Goal: Task Accomplishment & Management: Complete application form

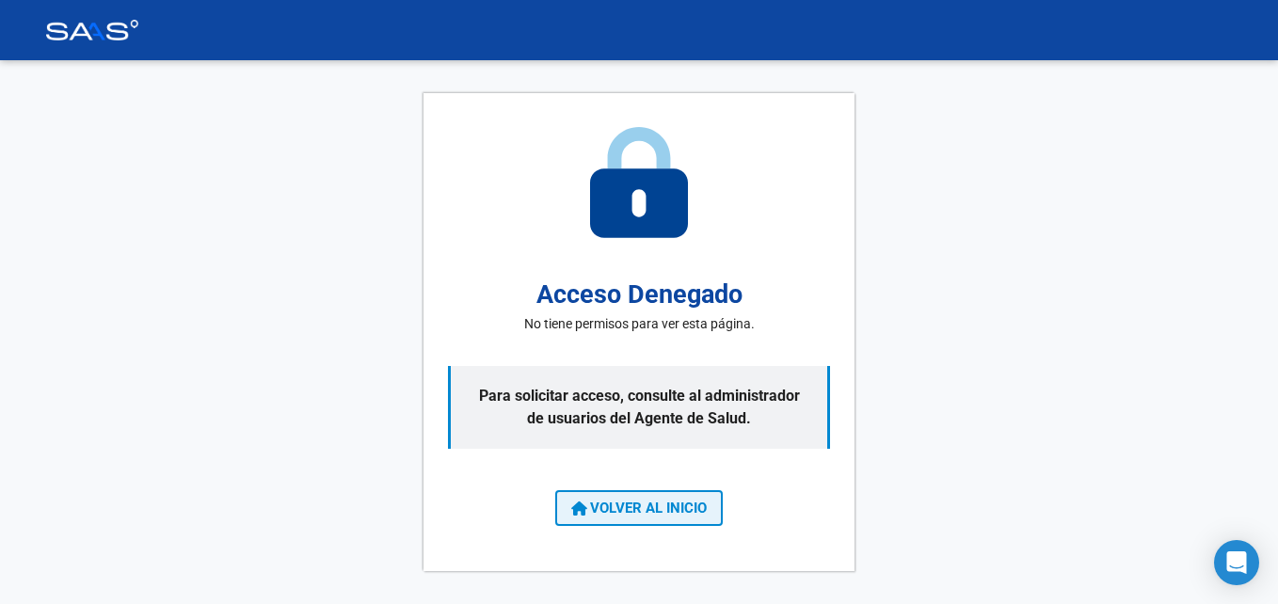
click at [621, 506] on span "VOLVER AL INICIO" at bounding box center [639, 508] width 136 height 17
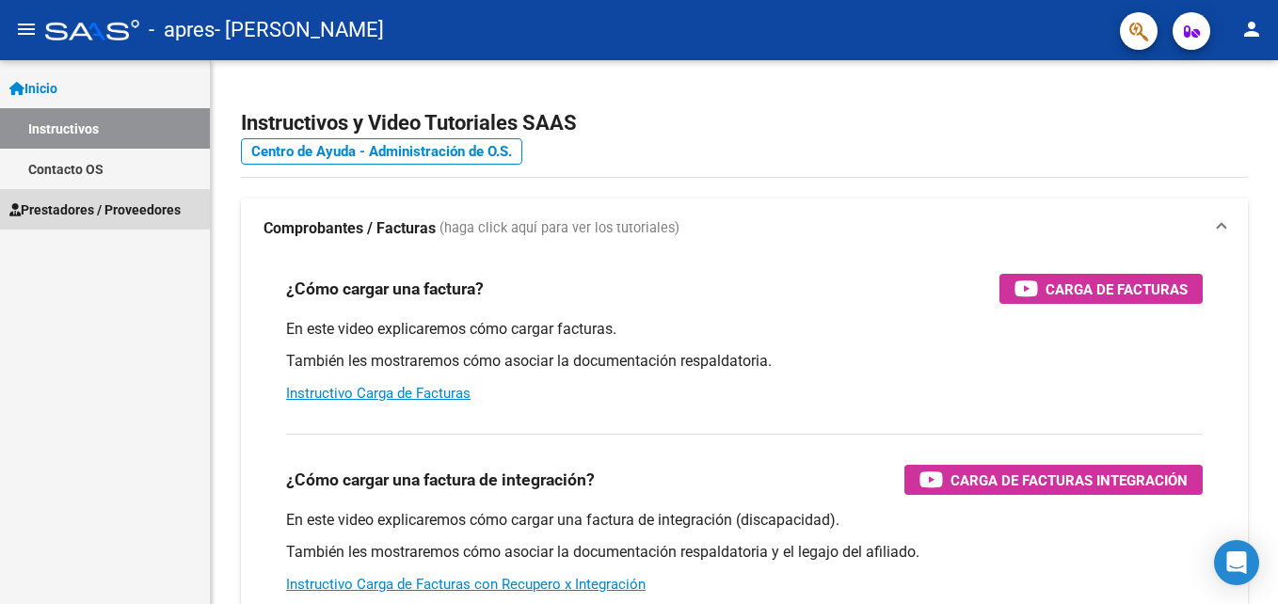
click at [62, 206] on span "Prestadores / Proveedores" at bounding box center [94, 210] width 171 height 21
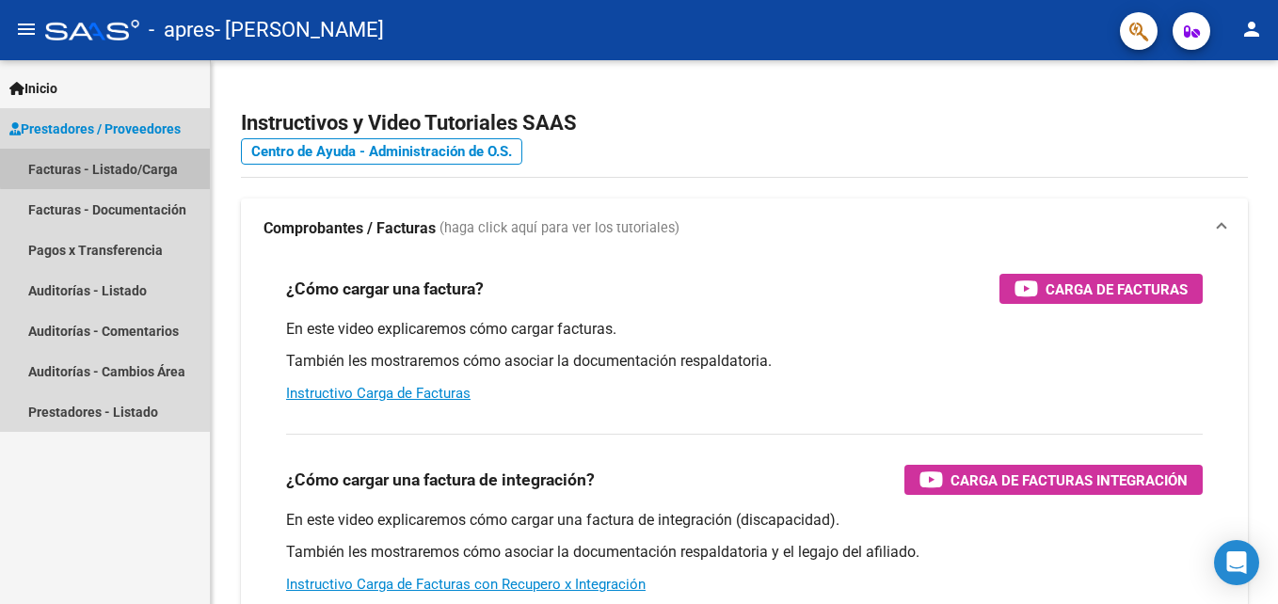
click at [122, 167] on link "Facturas - Listado/Carga" at bounding box center [105, 169] width 210 height 40
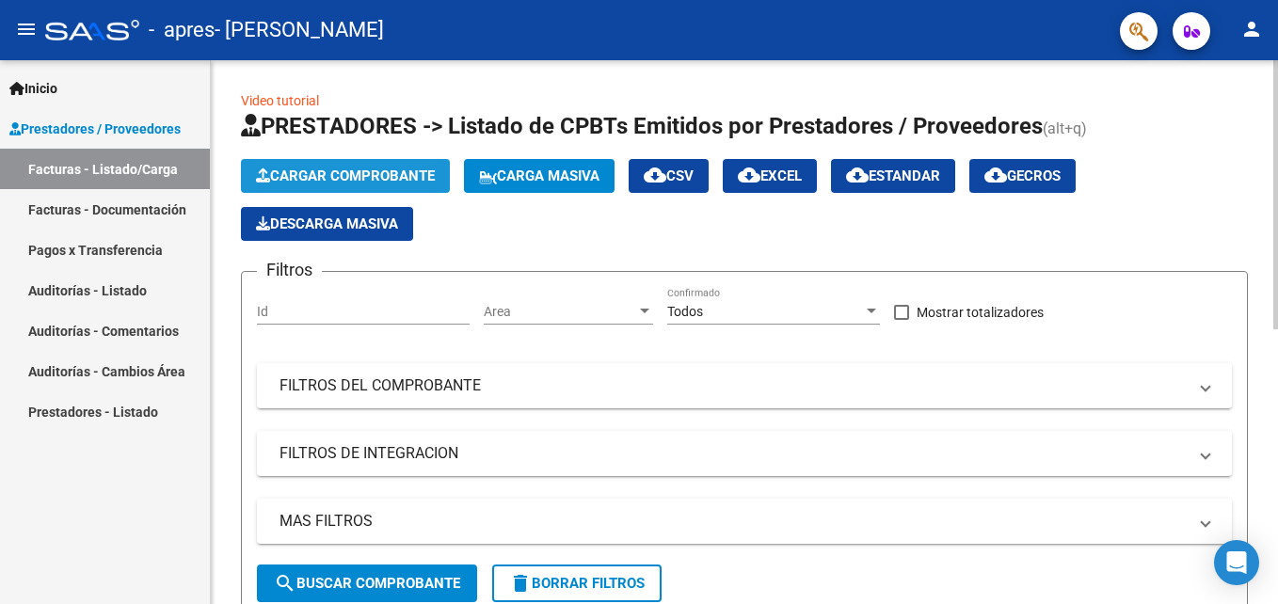
click at [322, 170] on span "Cargar Comprobante" at bounding box center [345, 176] width 179 height 17
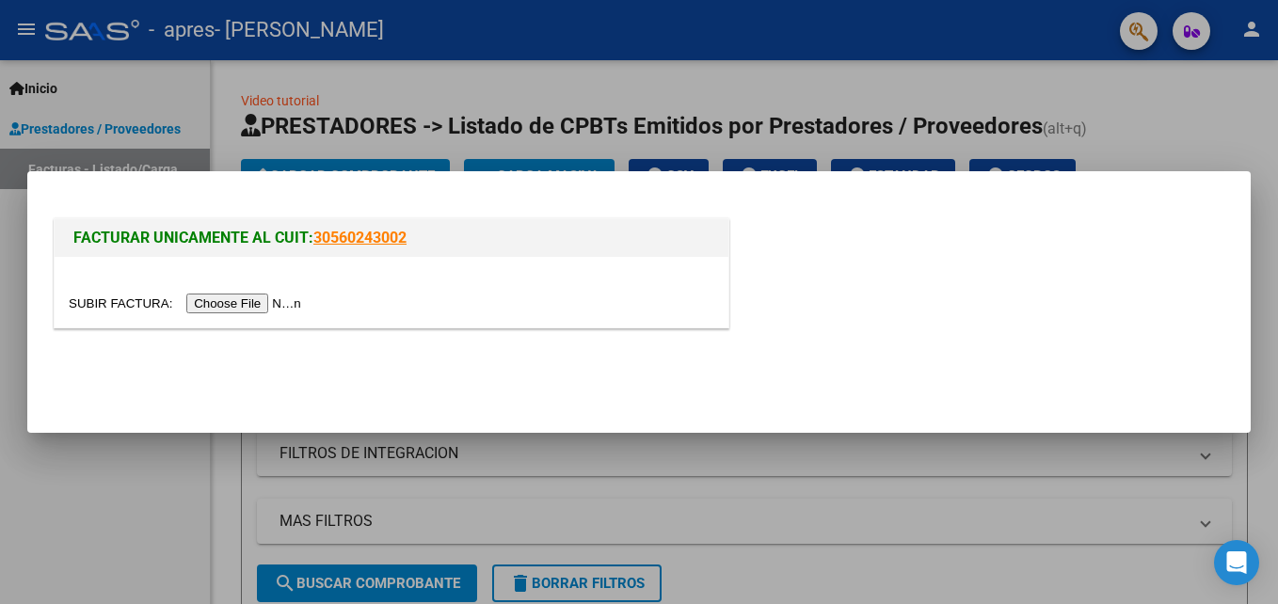
click at [225, 303] on input "file" at bounding box center [188, 304] width 238 height 20
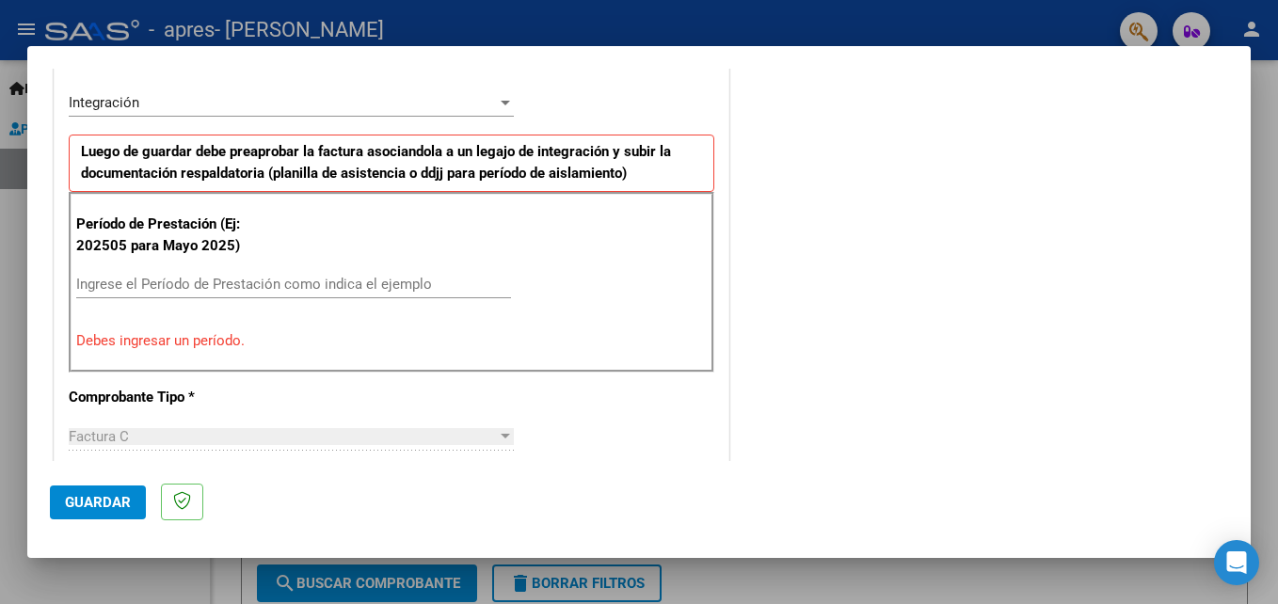
scroll to position [474, 0]
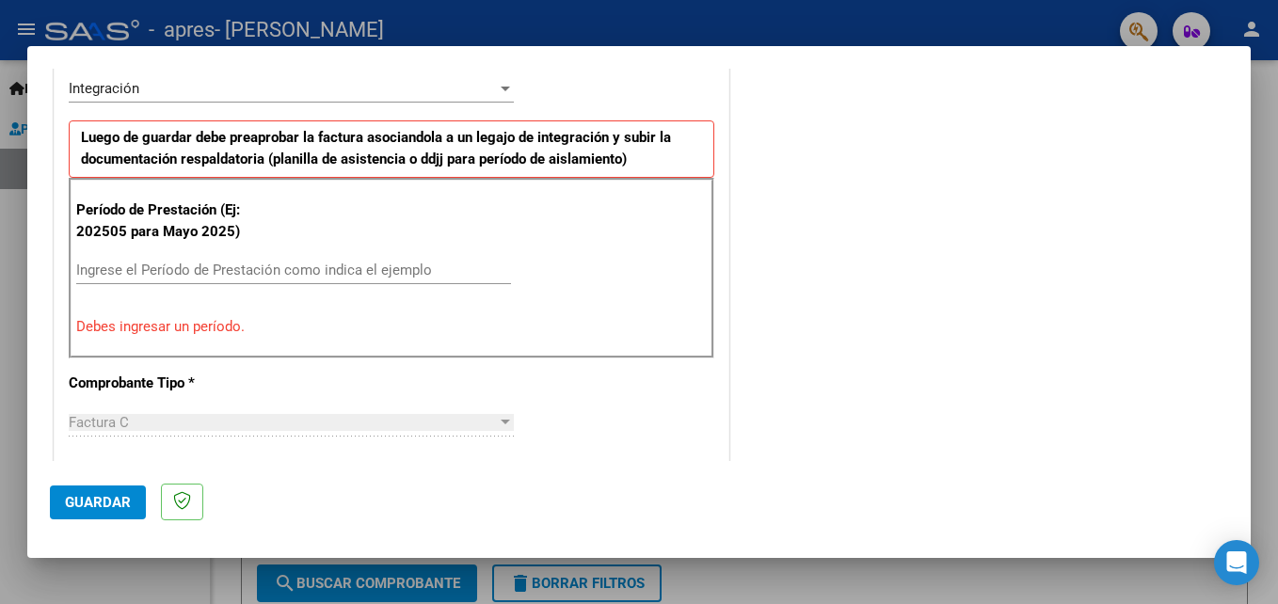
click at [297, 281] on div "Ingrese el Período de Prestación como indica el ejemplo" at bounding box center [293, 270] width 435 height 28
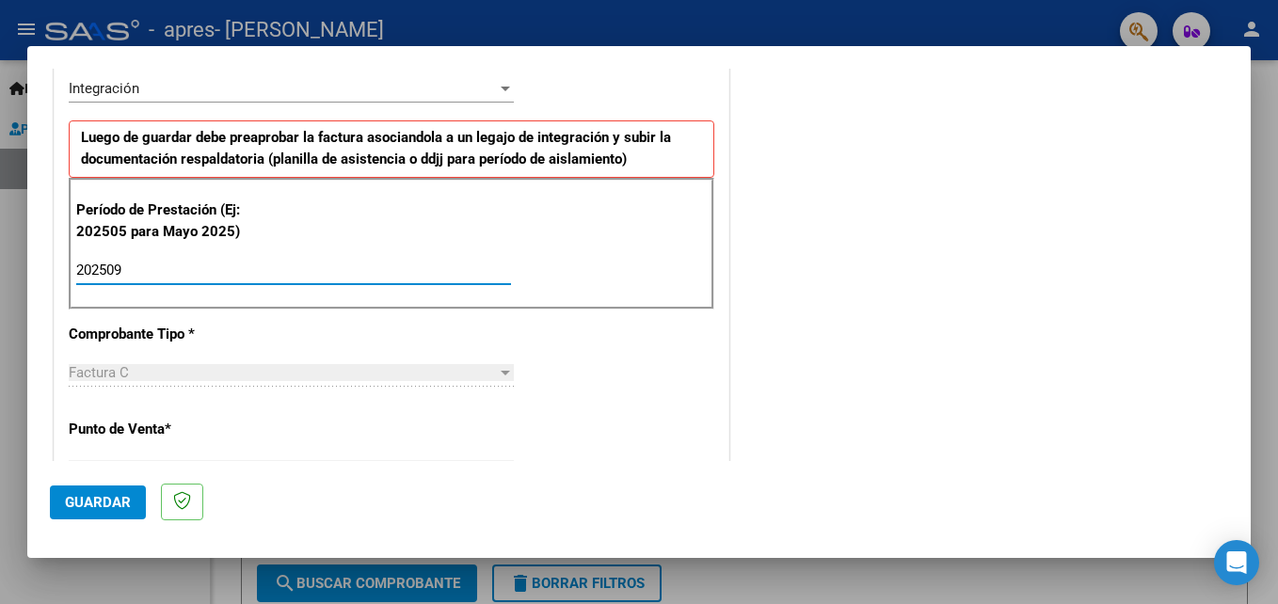
type input "202509"
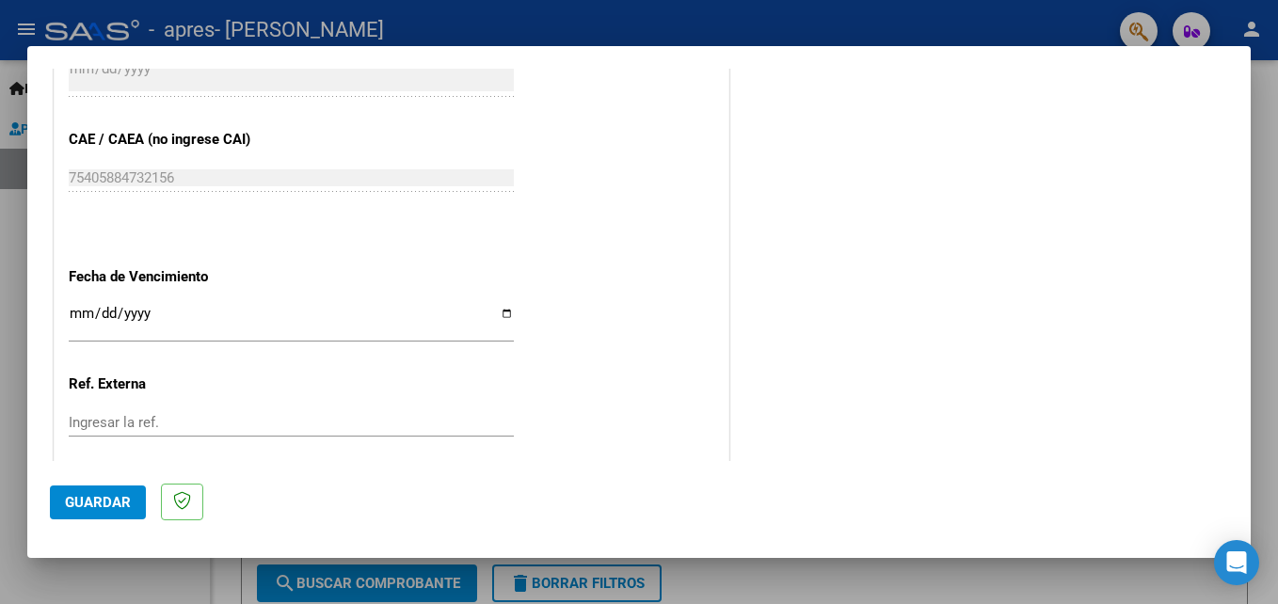
scroll to position [1152, 0]
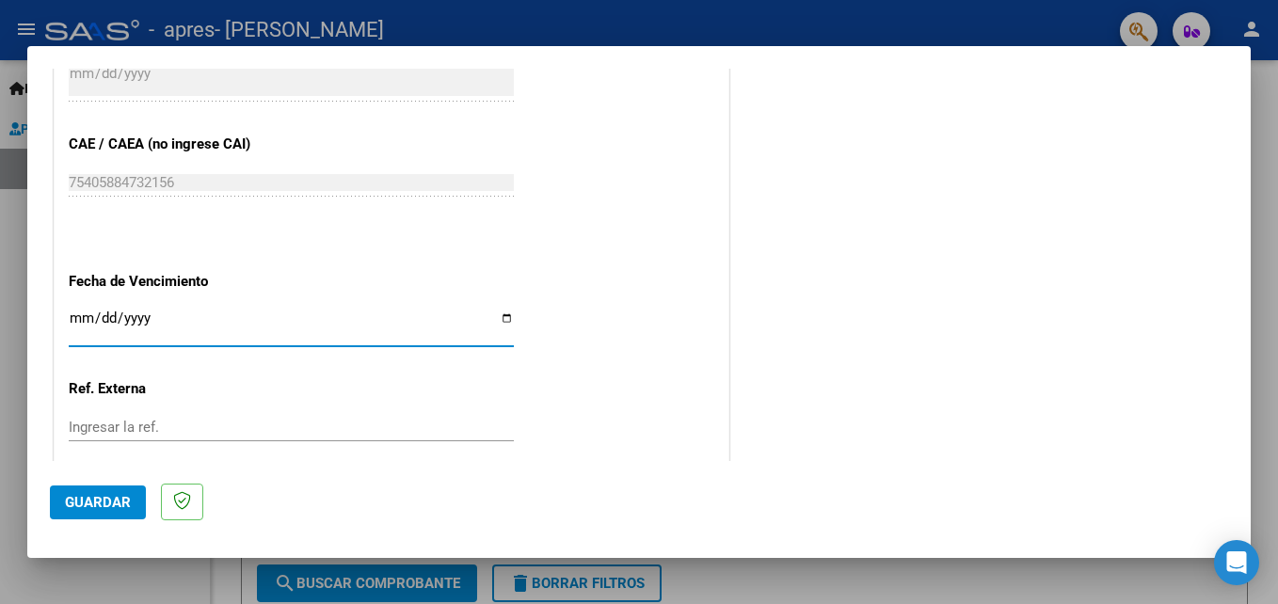
click at [497, 313] on input "Ingresar la fecha" at bounding box center [291, 326] width 445 height 30
type input "[DATE]"
click at [109, 494] on span "Guardar" at bounding box center [98, 502] width 66 height 17
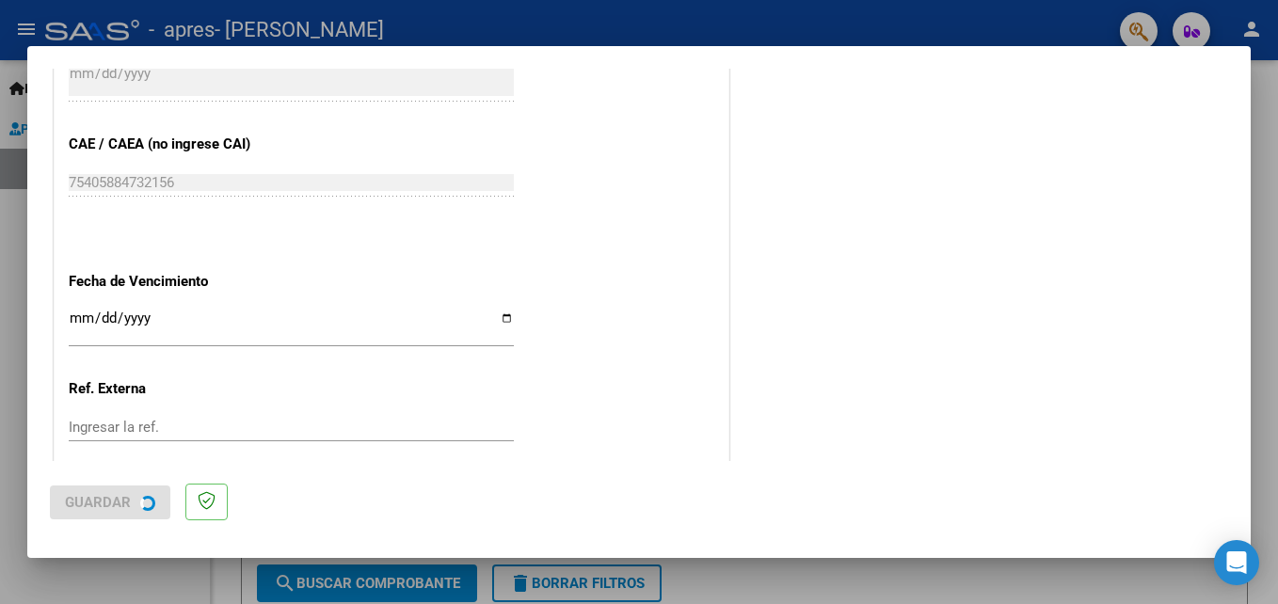
scroll to position [0, 0]
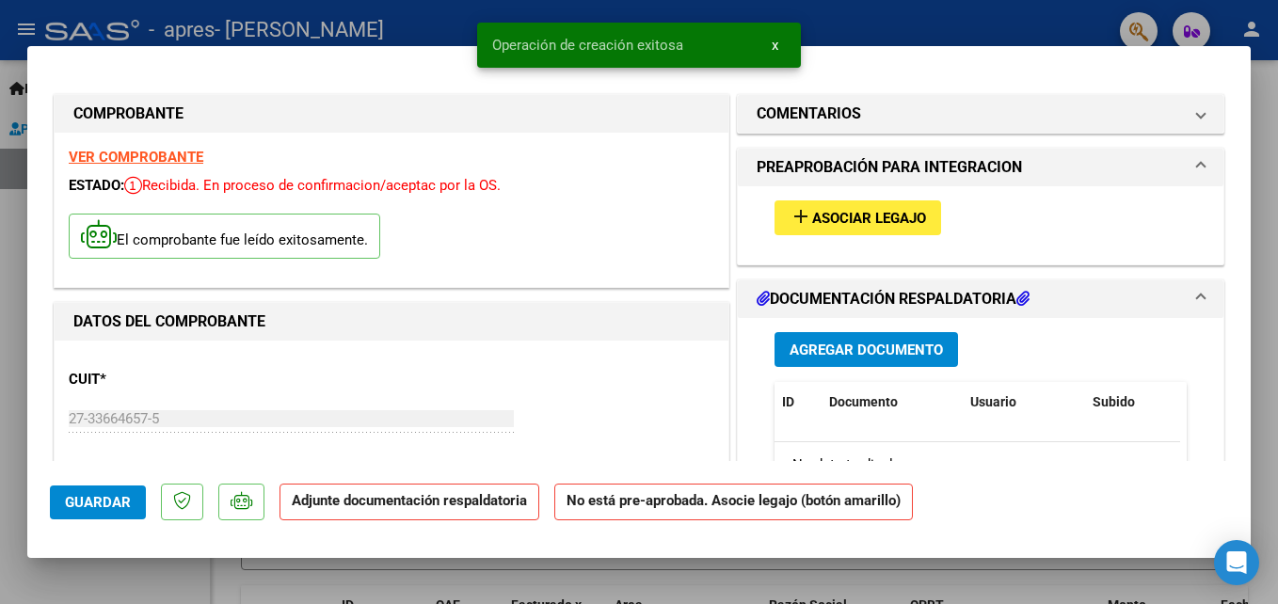
click at [839, 214] on span "Asociar Legajo" at bounding box center [869, 218] width 114 height 17
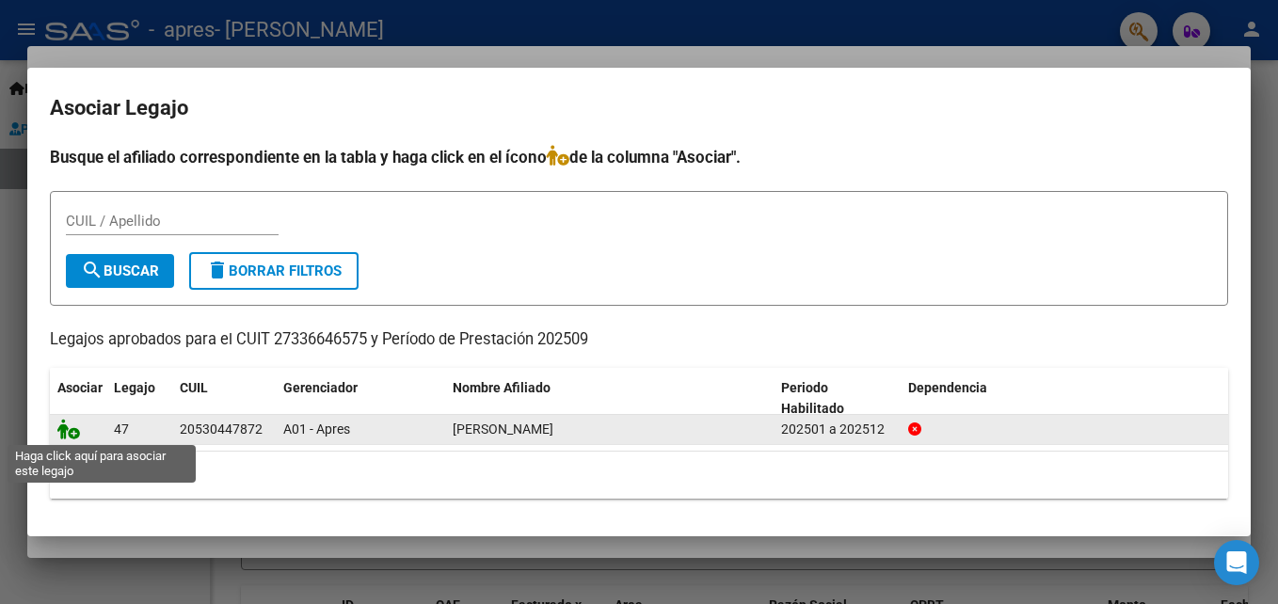
click at [62, 433] on icon at bounding box center [68, 429] width 23 height 21
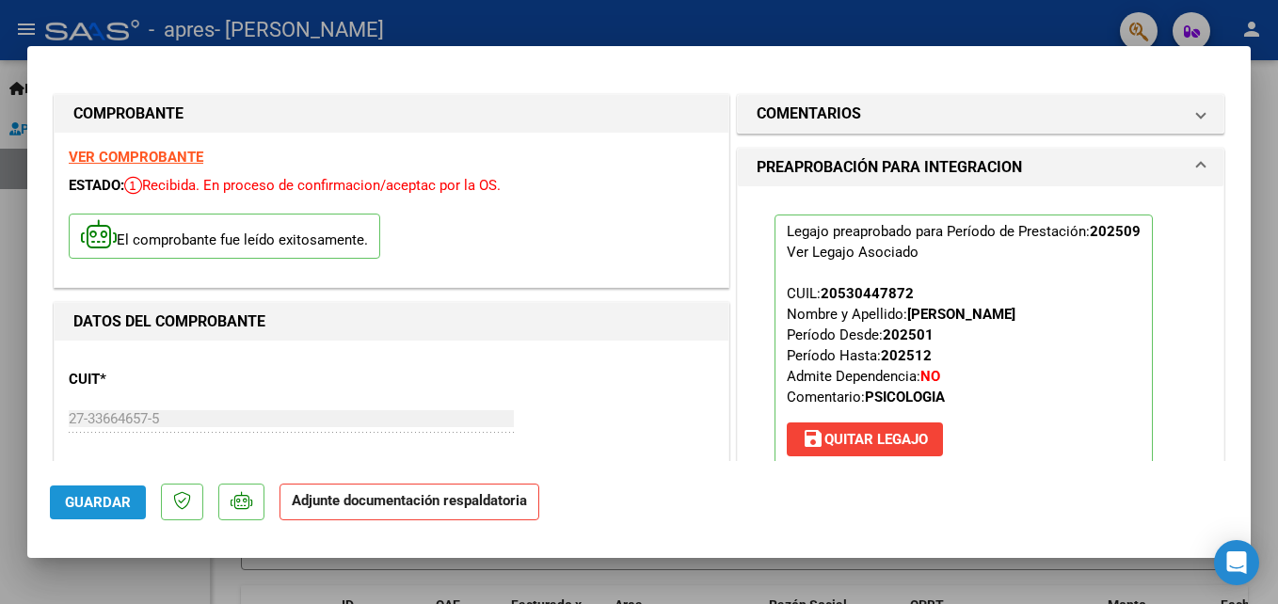
click at [107, 515] on button "Guardar" at bounding box center [98, 503] width 96 height 34
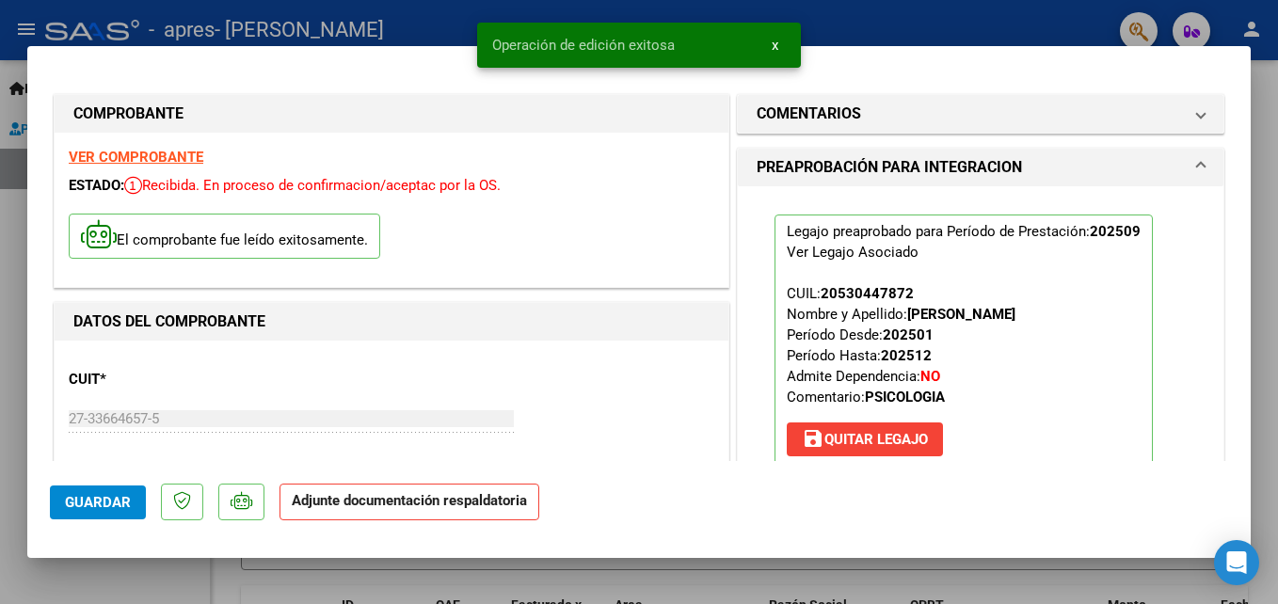
click at [407, 503] on strong "Adjunte documentación respaldatoria" at bounding box center [409, 500] width 235 height 17
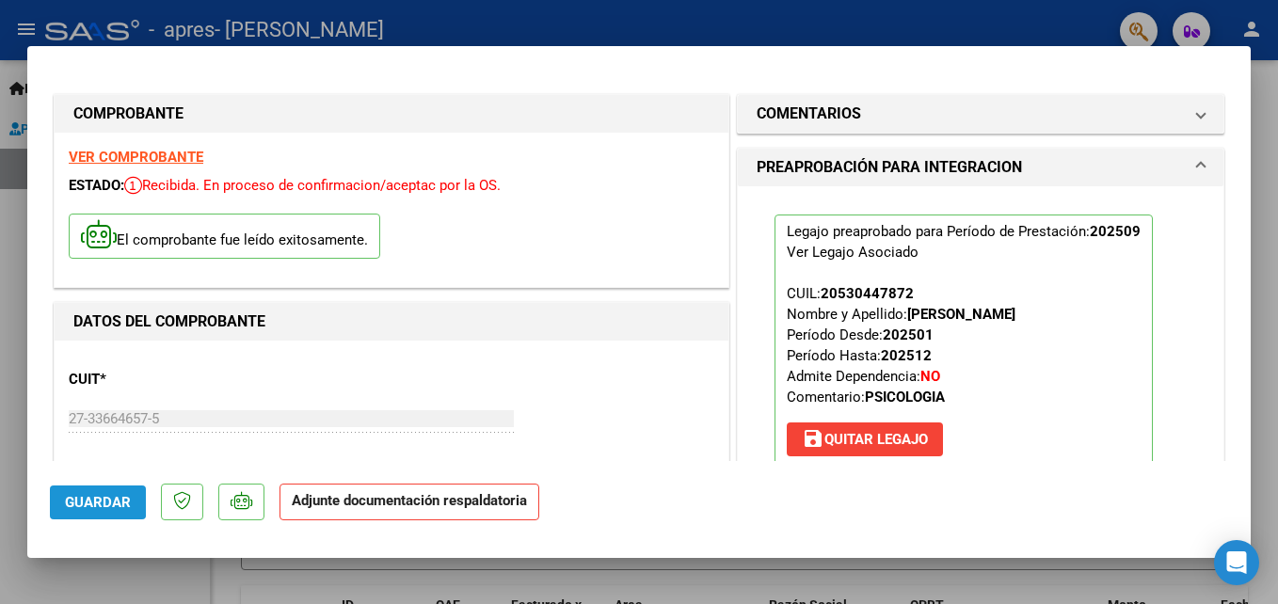
click at [81, 500] on span "Guardar" at bounding box center [98, 502] width 66 height 17
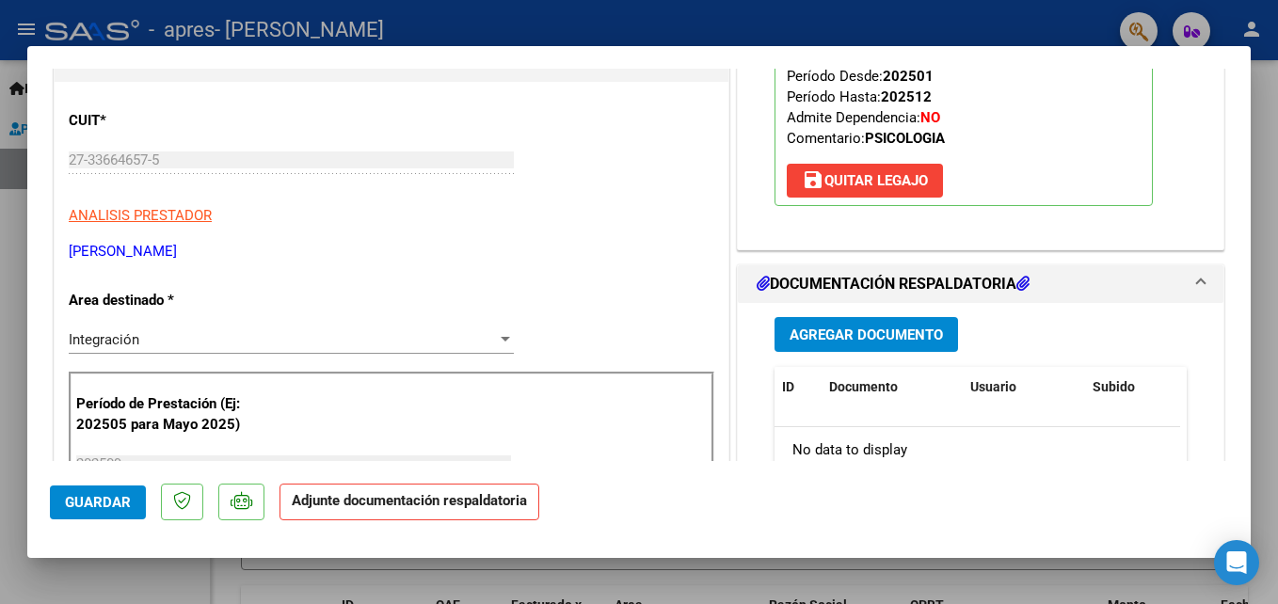
scroll to position [299, 0]
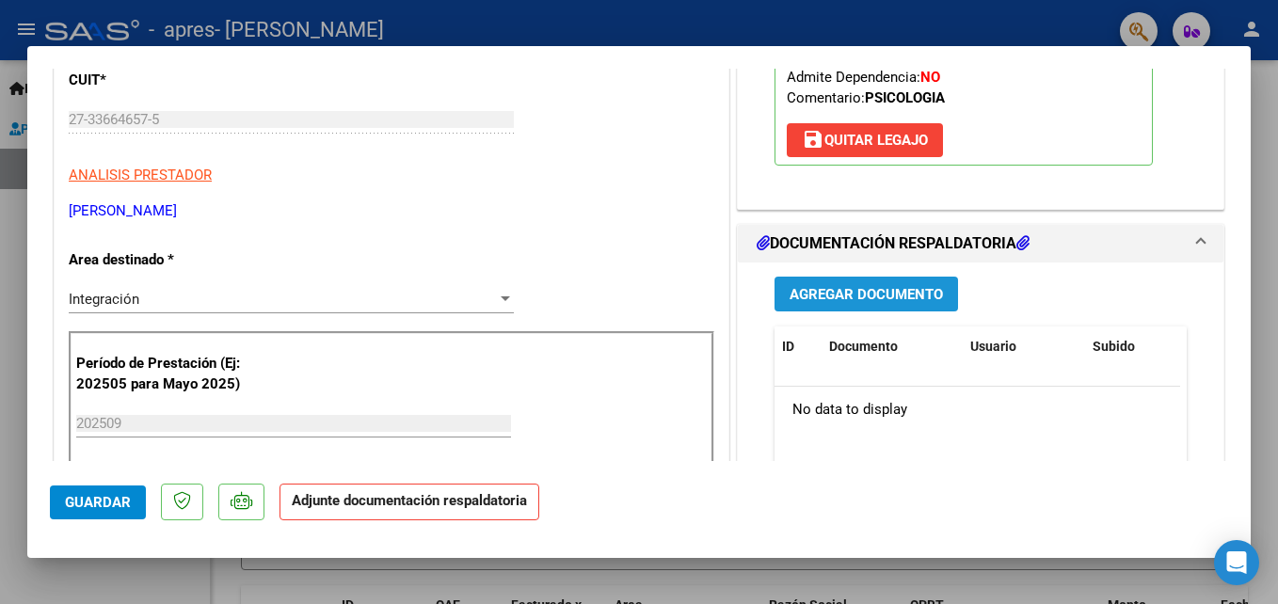
click at [874, 286] on span "Agregar Documento" at bounding box center [866, 294] width 153 height 17
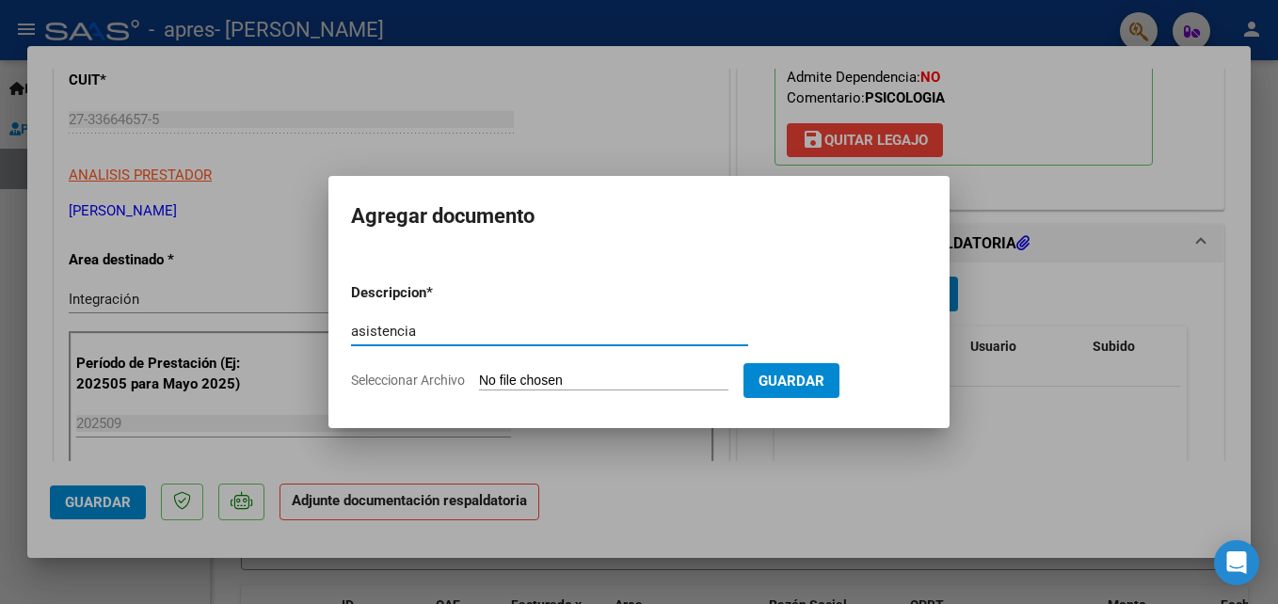
type input "asistencia"
click at [599, 373] on input "Seleccionar Archivo" at bounding box center [603, 382] width 249 height 18
type input "C:\fakepath\asistencia .pdf"
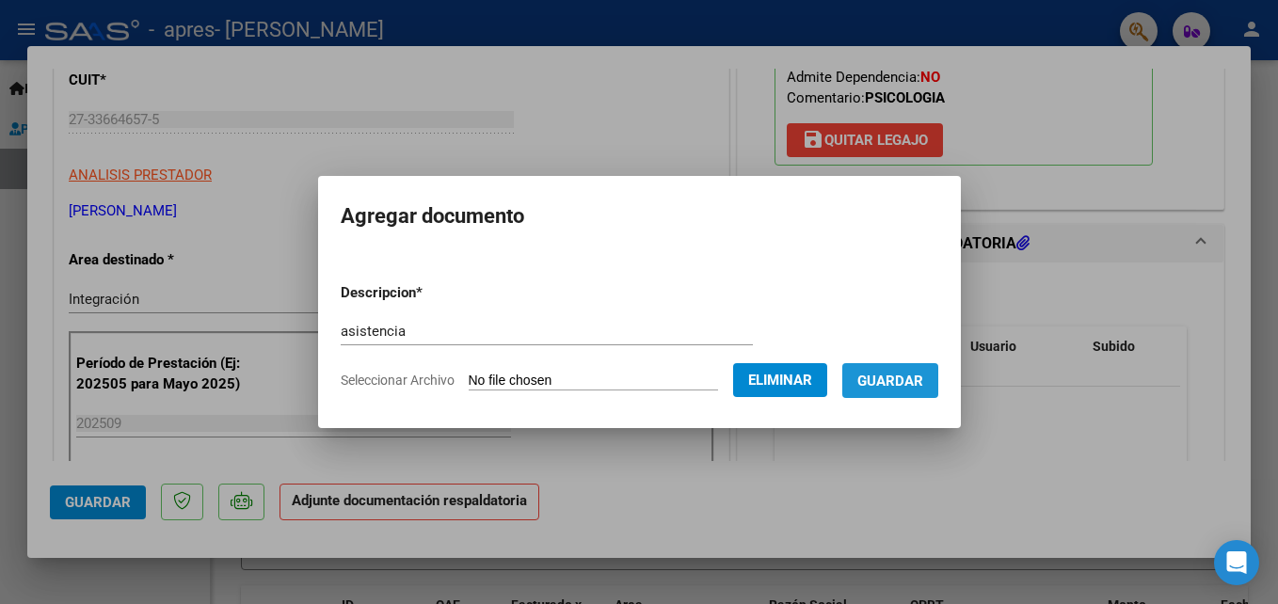
click at [891, 383] on span "Guardar" at bounding box center [891, 381] width 66 height 17
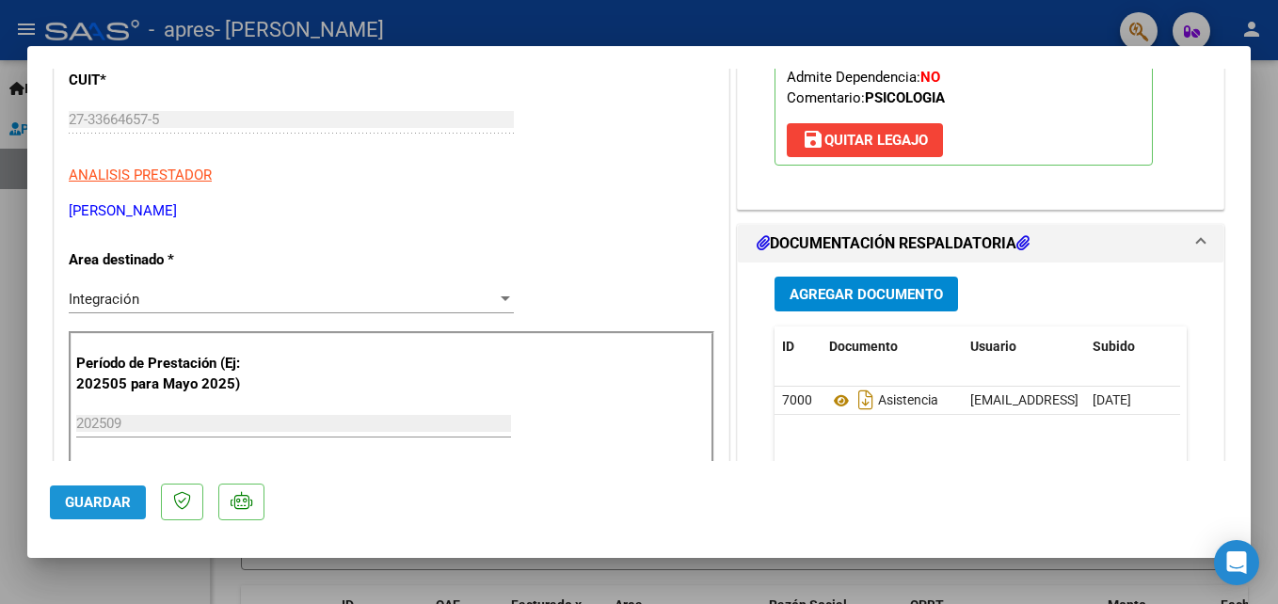
click at [103, 498] on span "Guardar" at bounding box center [98, 502] width 66 height 17
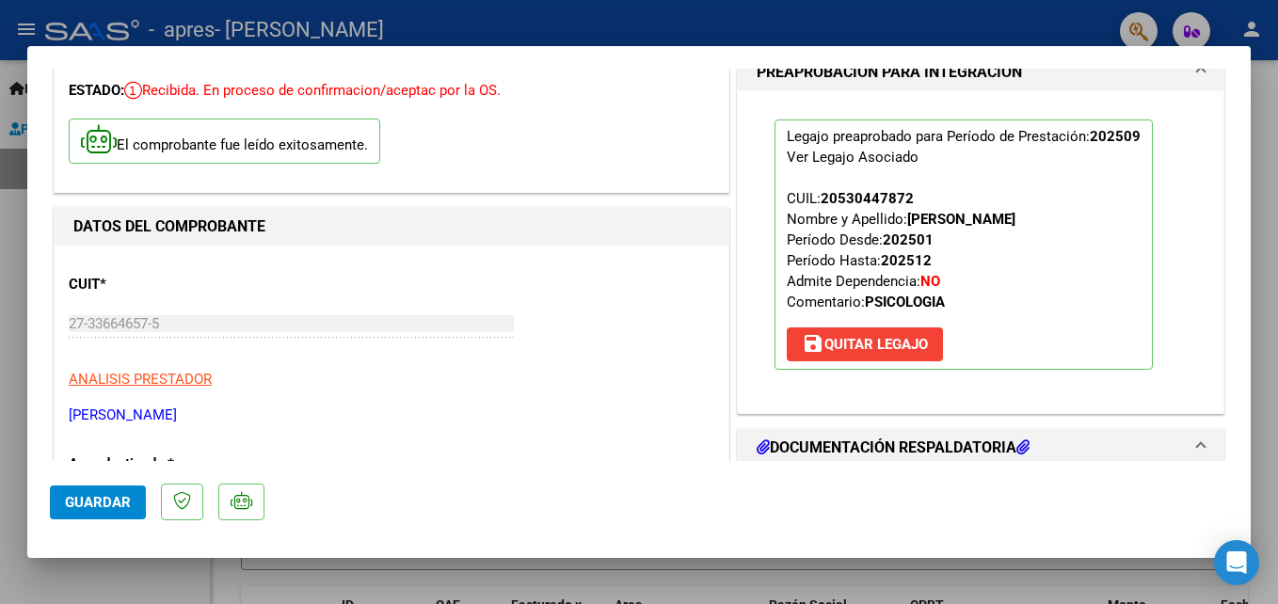
scroll to position [0, 0]
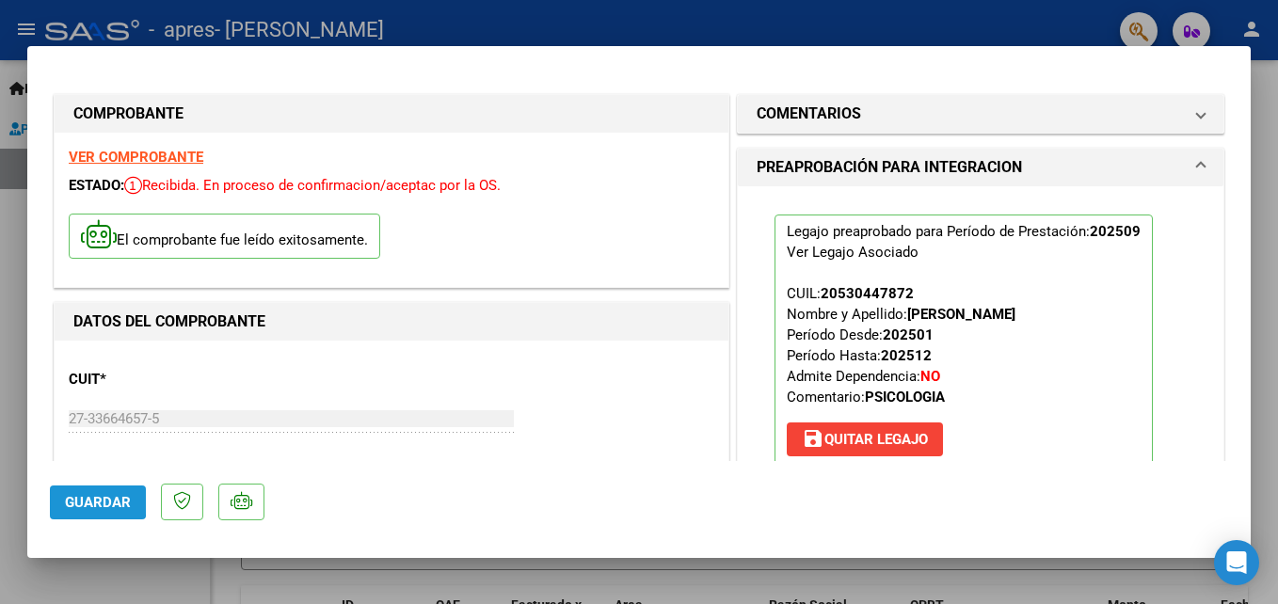
click at [73, 494] on span "Guardar" at bounding box center [98, 502] width 66 height 17
